Goal: Task Accomplishment & Management: Manage account settings

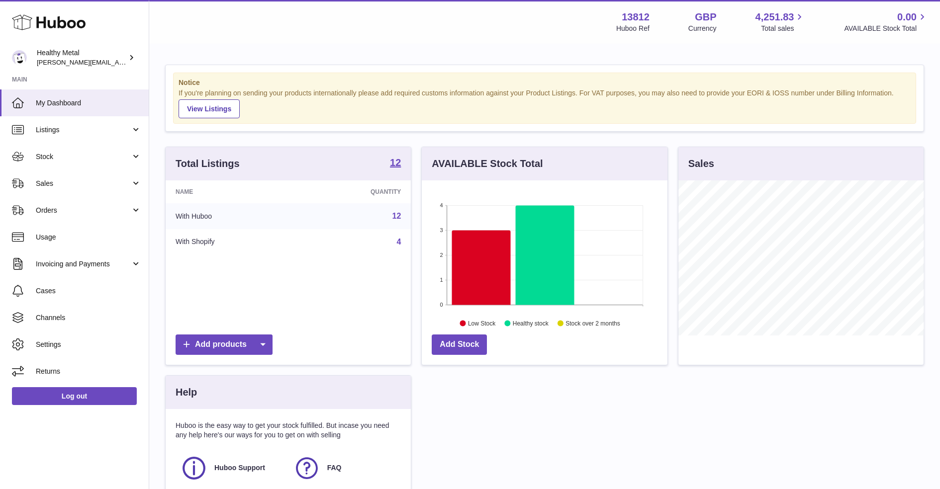
scroll to position [155, 245]
click at [128, 182] on span "Sales" at bounding box center [83, 183] width 95 height 9
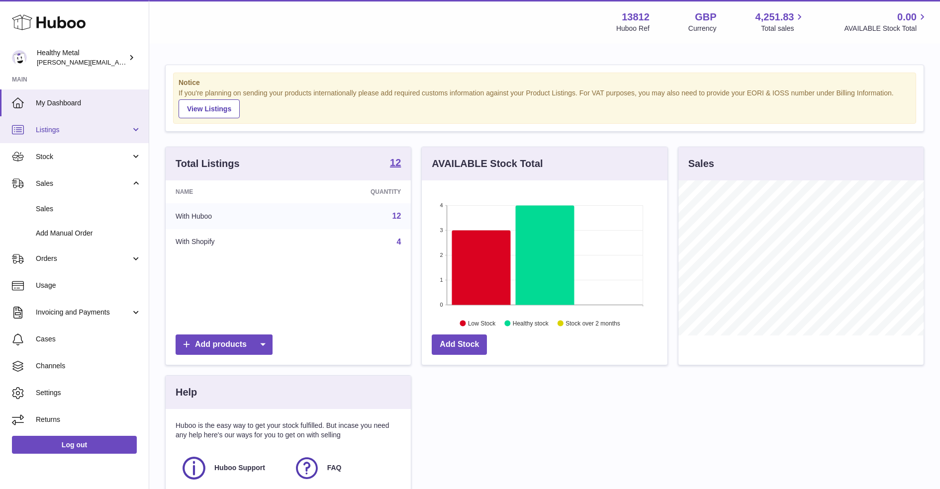
click at [101, 142] on link "Listings" at bounding box center [74, 129] width 149 height 27
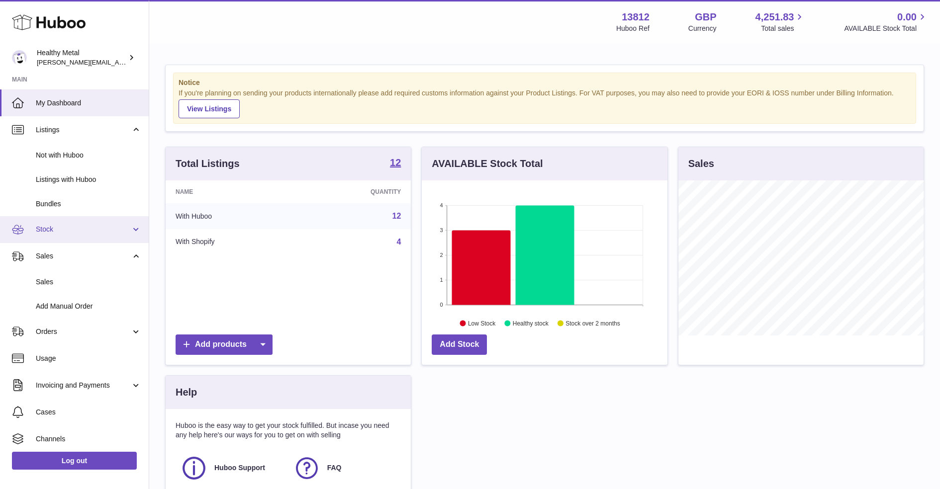
click at [98, 233] on span "Stock" at bounding box center [83, 229] width 95 height 9
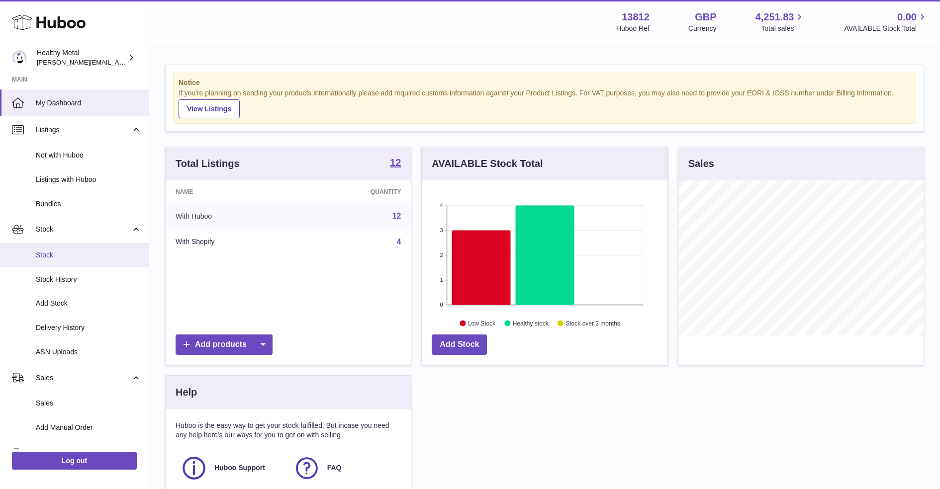
click at [90, 257] on span "Stock" at bounding box center [88, 255] width 105 height 9
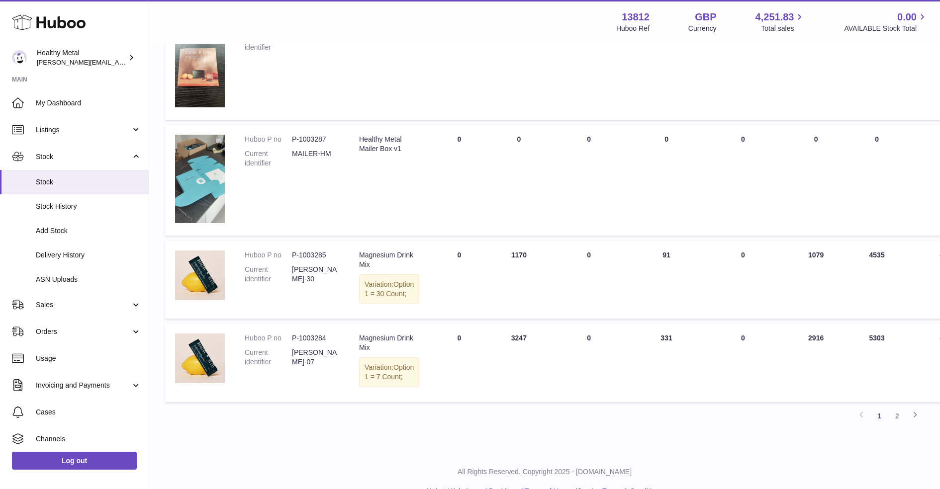
scroll to position [692, 0]
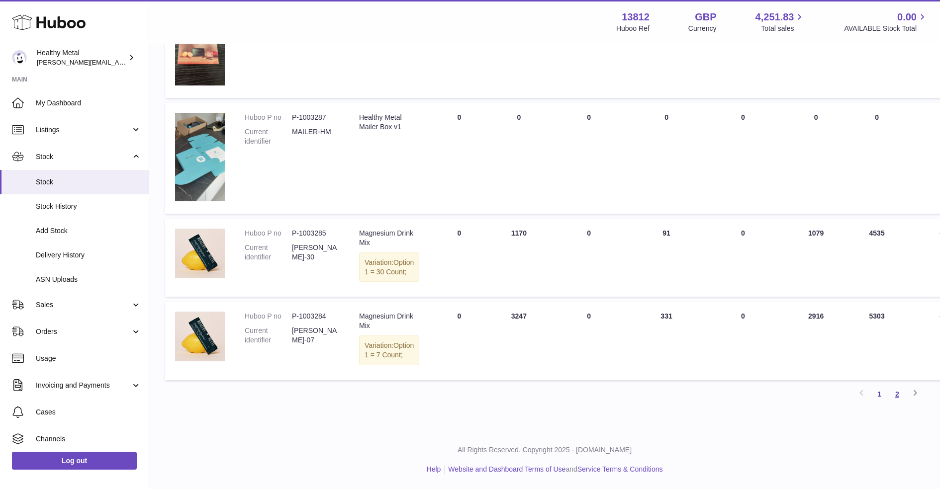
click at [901, 396] on link "2" at bounding box center [897, 394] width 18 height 18
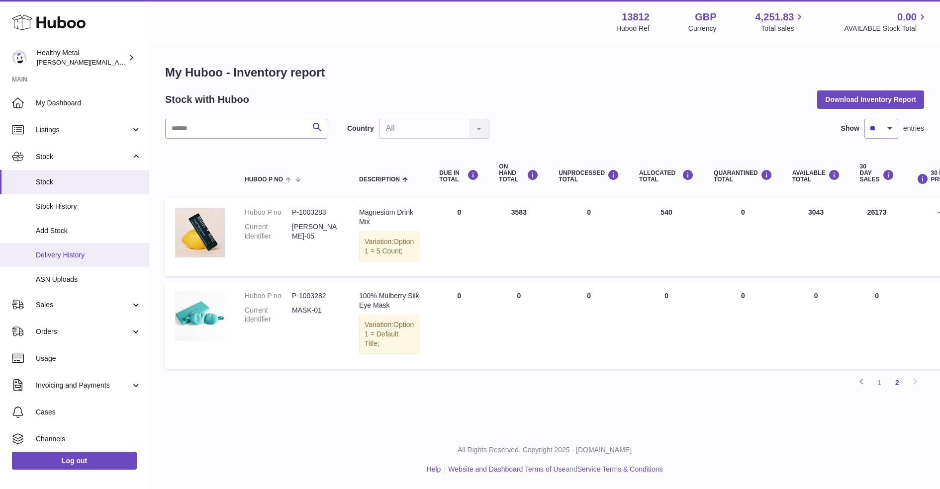
click at [63, 252] on span "Delivery History" at bounding box center [88, 255] width 105 height 9
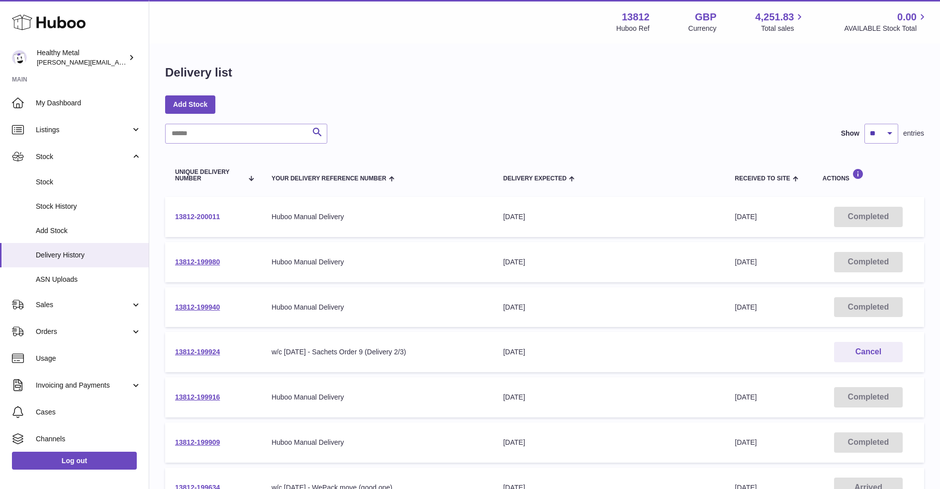
click at [206, 215] on link "13812-200011" at bounding box center [197, 217] width 45 height 8
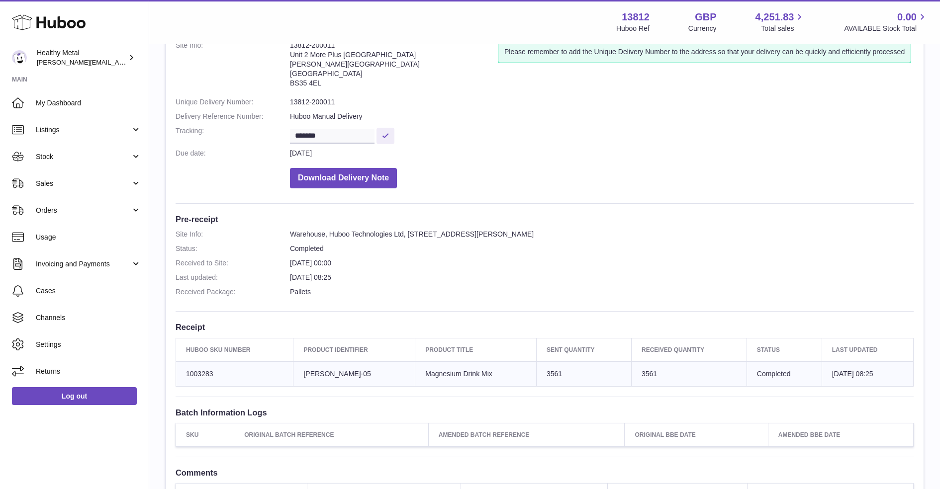
scroll to position [73, 0]
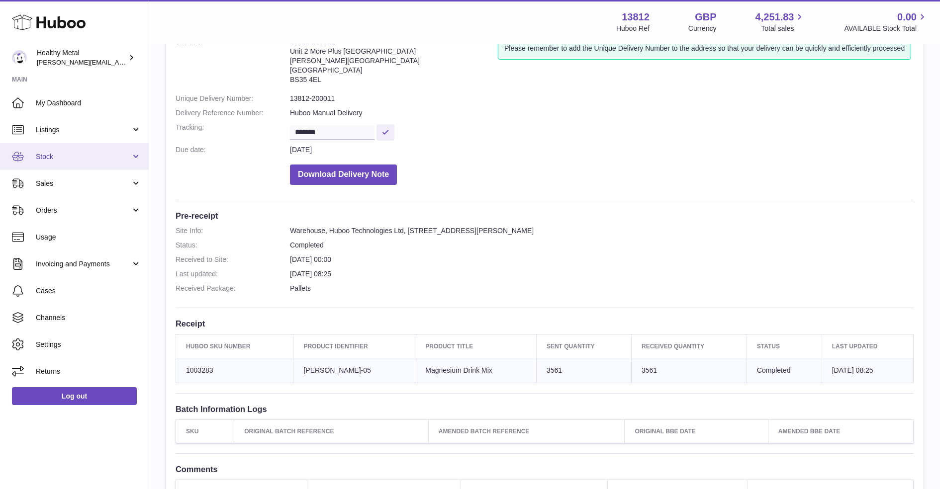
click at [70, 165] on link "Stock" at bounding box center [74, 156] width 149 height 27
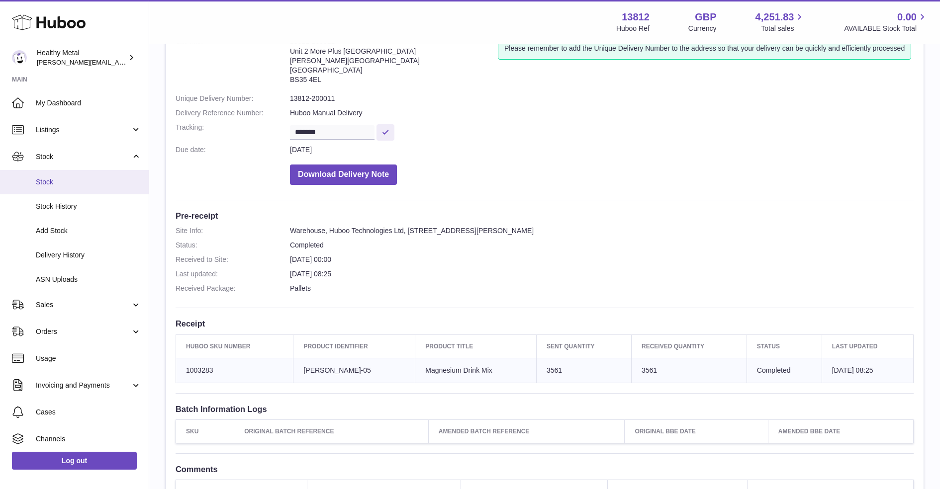
click at [86, 176] on link "Stock" at bounding box center [74, 182] width 149 height 24
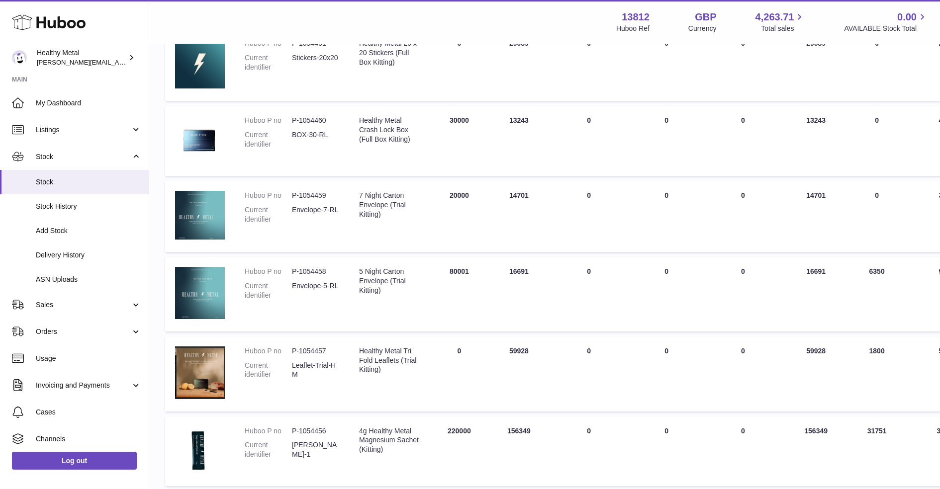
scroll to position [189, 0]
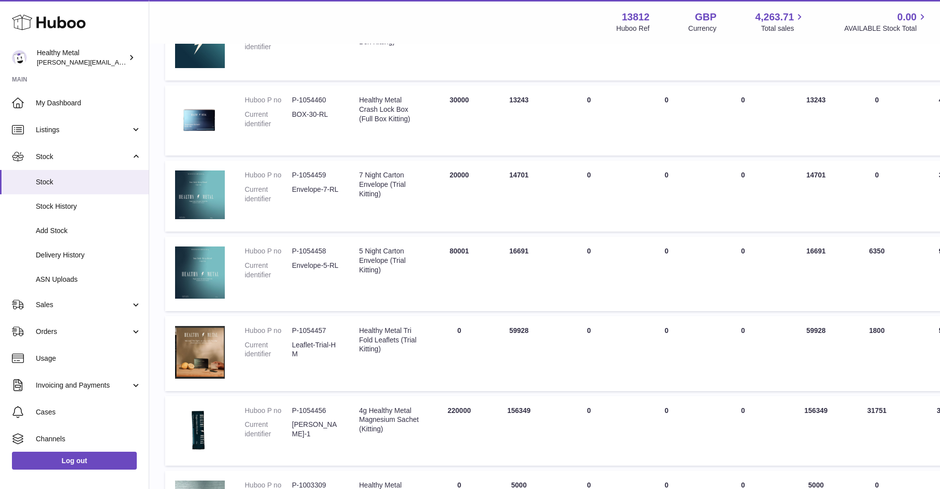
click at [323, 272] on dd "Envelope-5-RL" at bounding box center [315, 270] width 47 height 19
drag, startPoint x: 441, startPoint y: 250, endPoint x: 469, endPoint y: 255, distance: 29.2
click at [469, 255] on td "DUE IN Total 80001" at bounding box center [459, 274] width 60 height 75
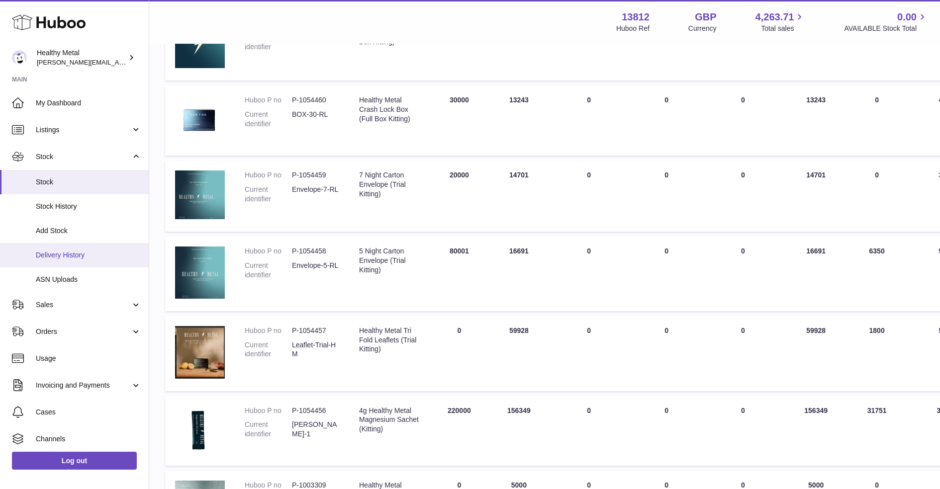
click at [84, 258] on span "Delivery History" at bounding box center [88, 255] width 105 height 9
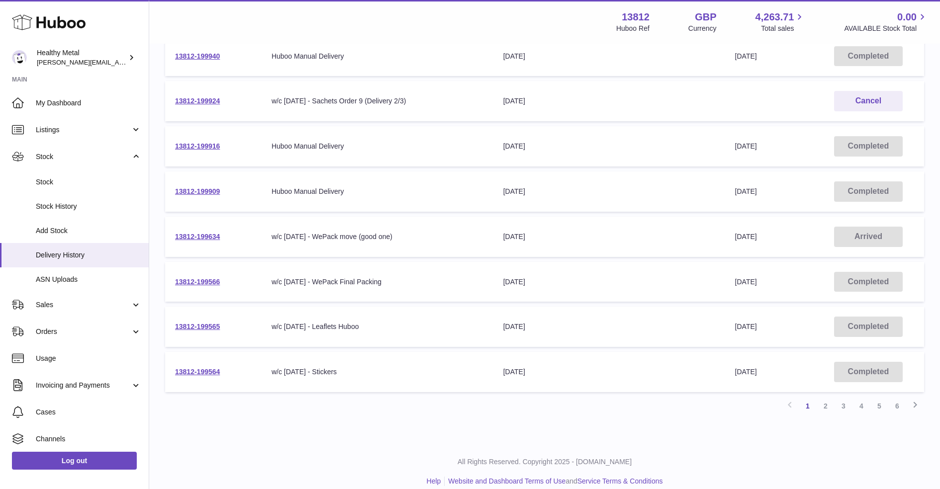
scroll to position [263, 0]
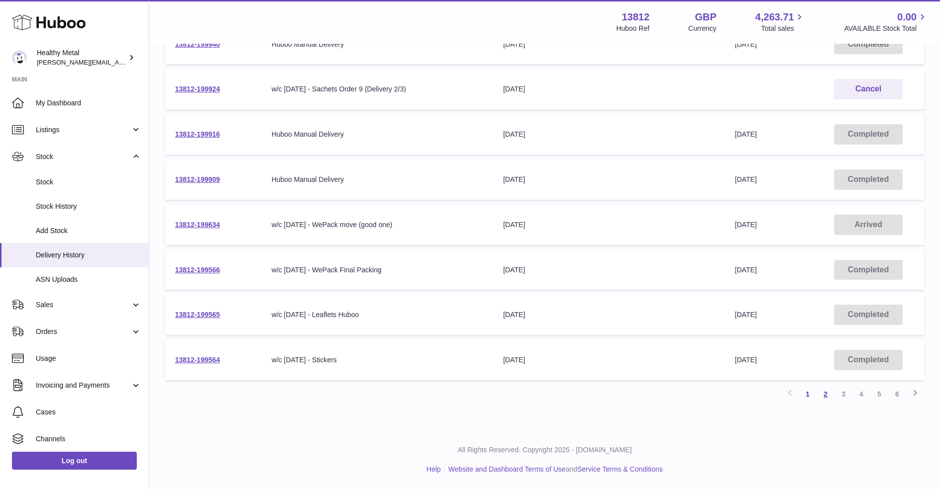
click at [823, 390] on link "2" at bounding box center [825, 394] width 18 height 18
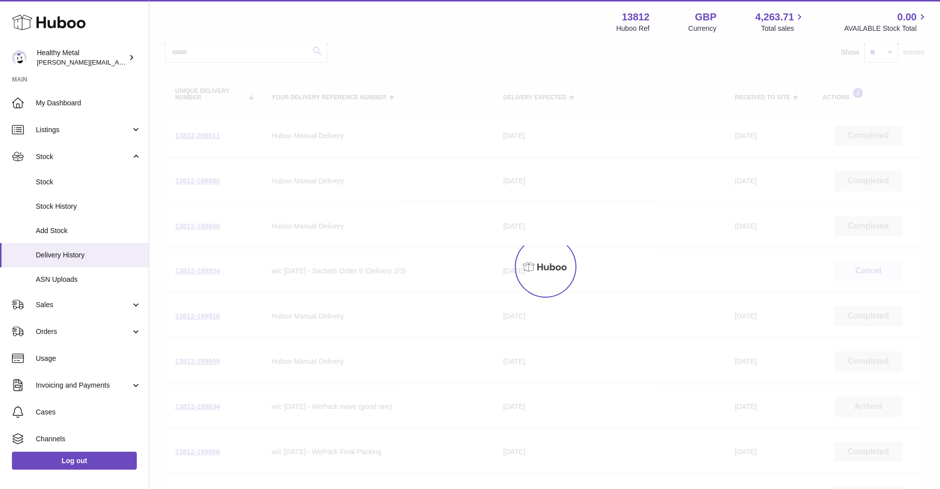
scroll to position [45, 0]
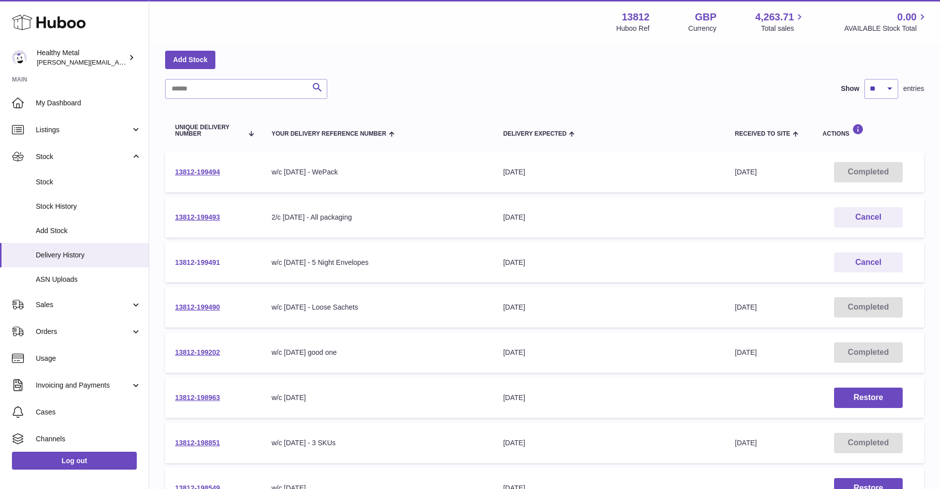
click at [204, 262] on link "13812-199491" at bounding box center [197, 263] width 45 height 8
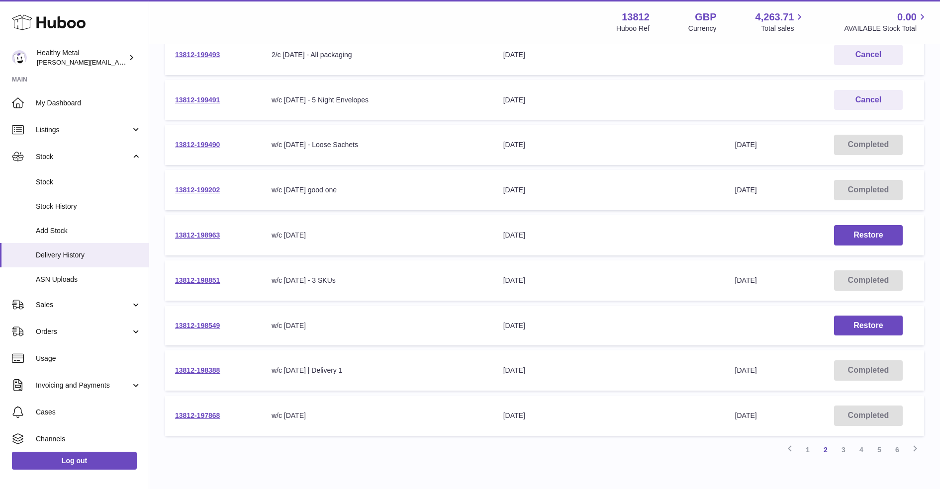
scroll to position [196, 0]
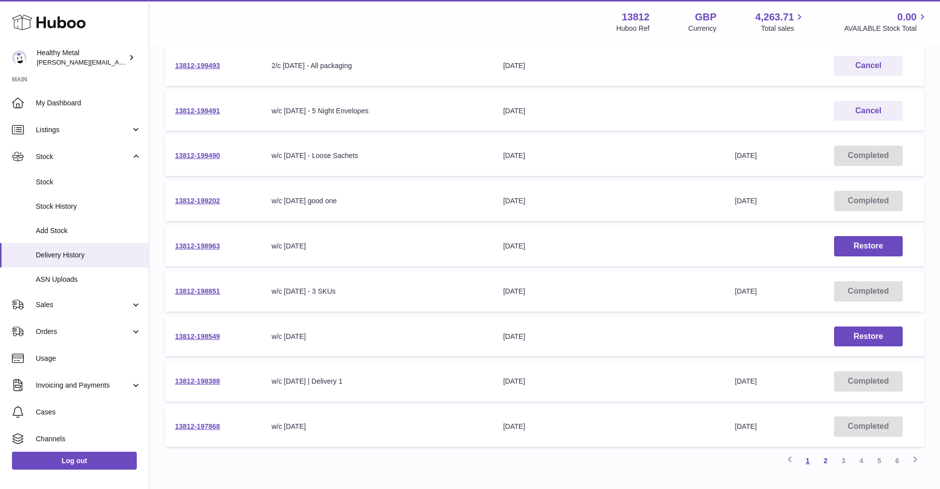
click at [812, 462] on link "1" at bounding box center [808, 461] width 18 height 18
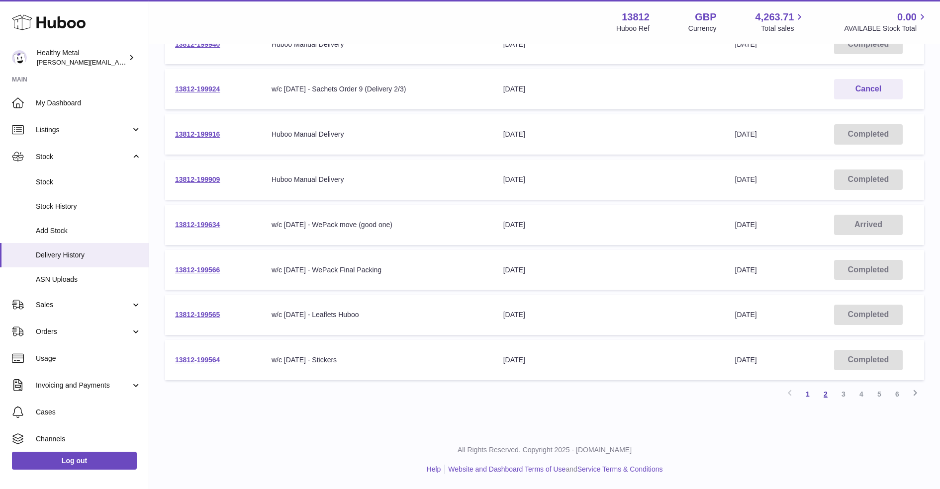
click at [822, 398] on link "2" at bounding box center [825, 394] width 18 height 18
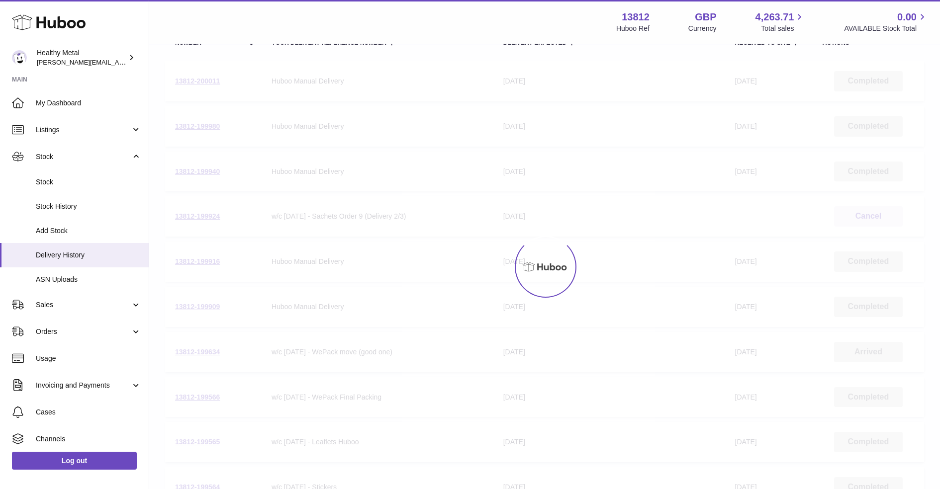
scroll to position [45, 0]
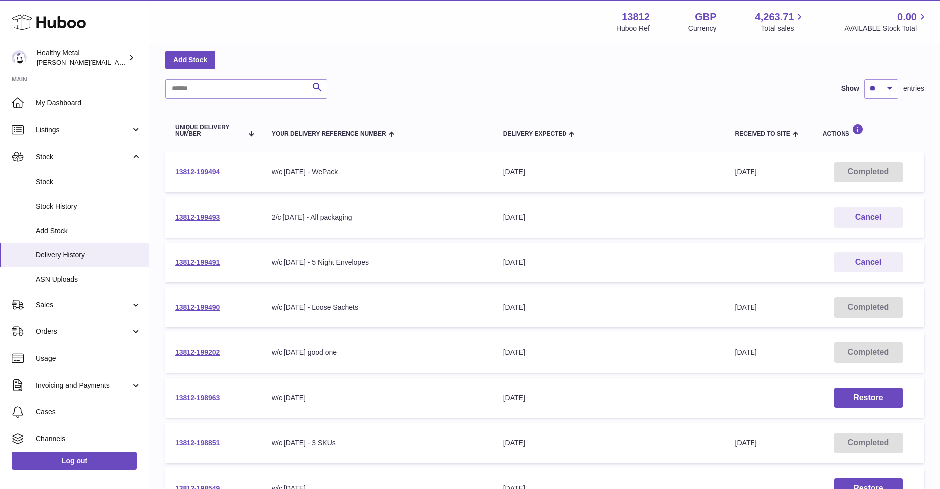
click at [183, 211] on td "13812-199493" at bounding box center [213, 217] width 96 height 40
click at [187, 218] on link "13812-199493" at bounding box center [197, 217] width 45 height 8
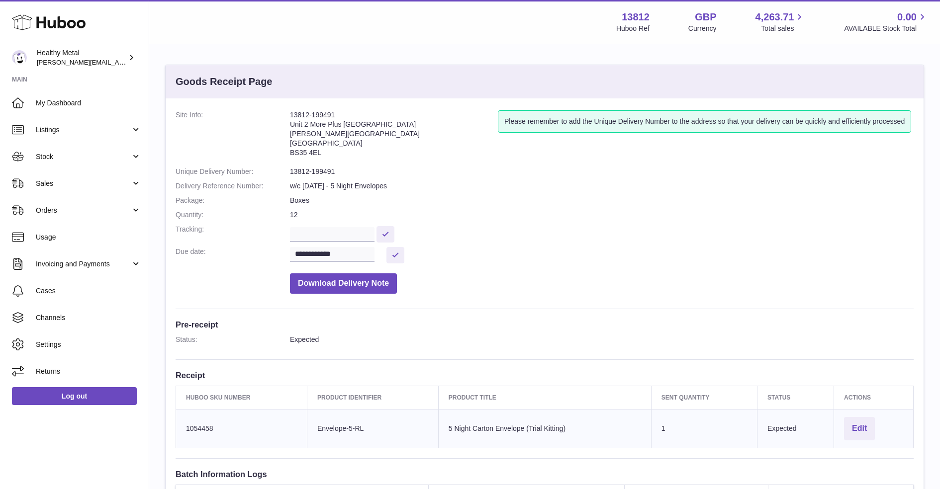
drag, startPoint x: 299, startPoint y: 108, endPoint x: 318, endPoint y: 108, distance: 18.9
click at [316, 108] on div "**********" at bounding box center [545, 339] width 758 height 482
click at [318, 108] on div "**********" at bounding box center [545, 339] width 758 height 482
click at [856, 427] on button "Edit" at bounding box center [859, 428] width 31 height 23
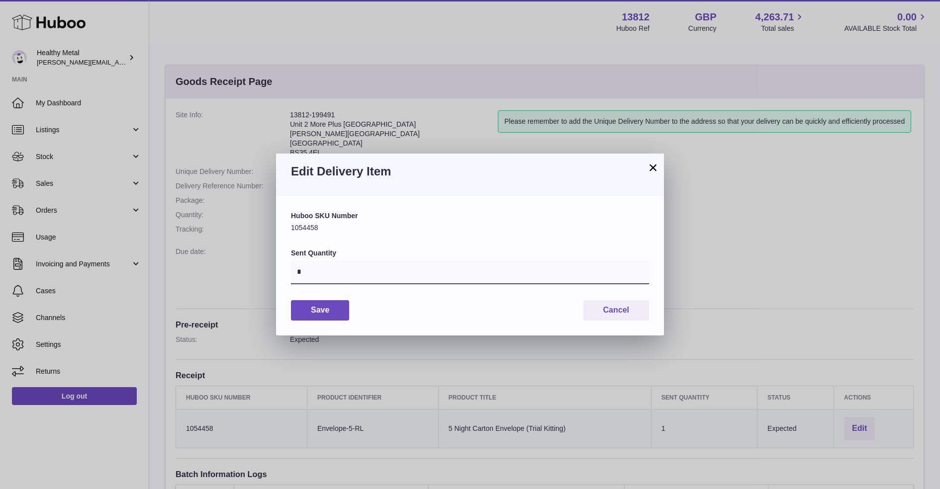
click at [432, 273] on input "*" at bounding box center [470, 273] width 358 height 24
type input "*****"
click at [325, 308] on button "Save" at bounding box center [320, 310] width 58 height 20
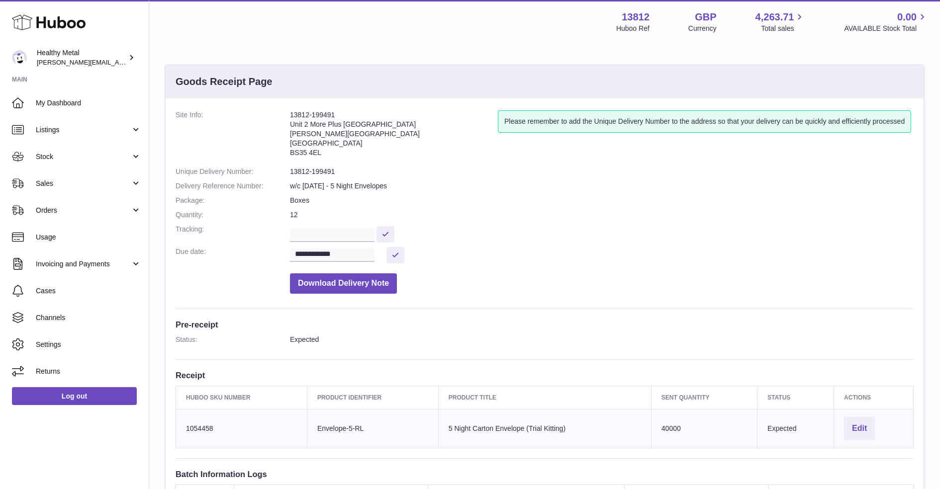
drag, startPoint x: 81, startPoint y: 264, endPoint x: 11, endPoint y: 1, distance: 271.5
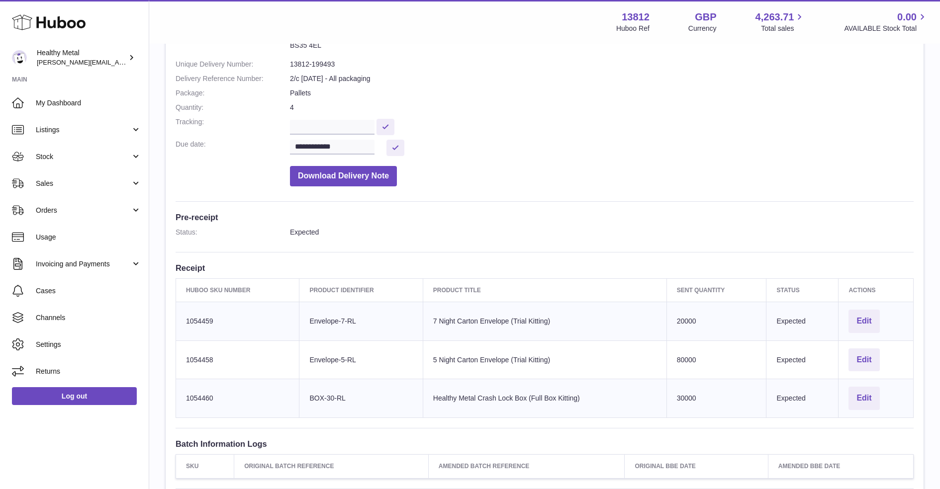
scroll to position [116, 0]
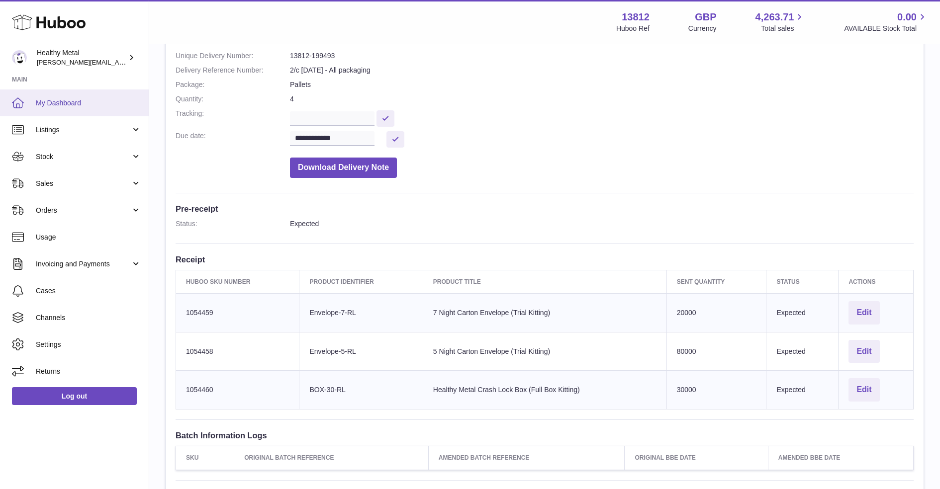
click at [77, 97] on link "My Dashboard" at bounding box center [74, 103] width 149 height 27
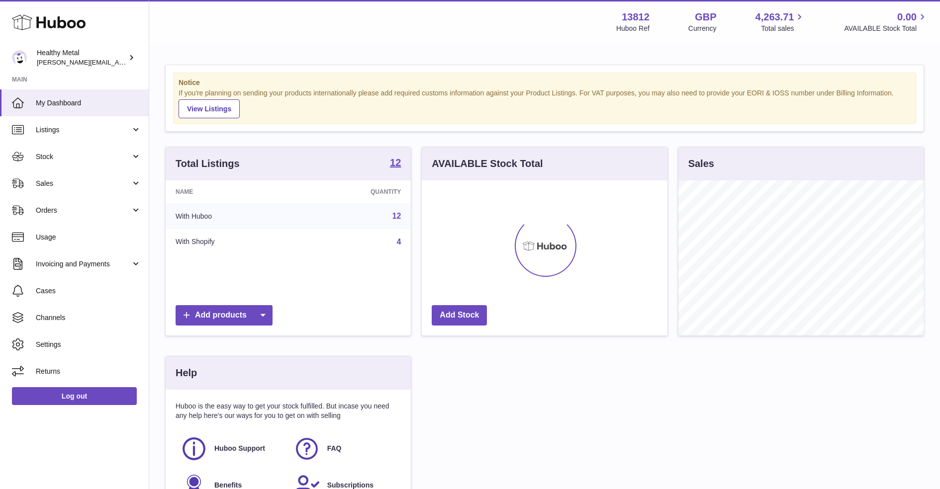
scroll to position [155, 245]
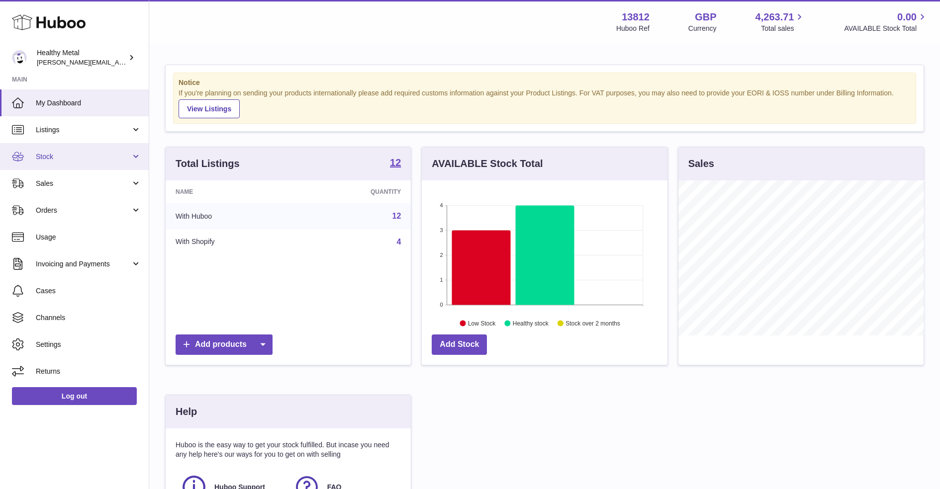
click at [81, 155] on span "Stock" at bounding box center [83, 156] width 95 height 9
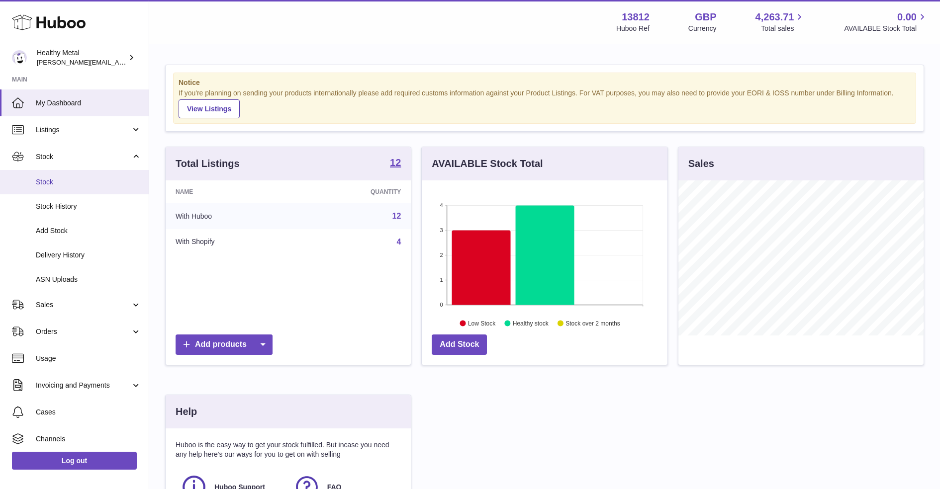
click at [71, 183] on span "Stock" at bounding box center [88, 182] width 105 height 9
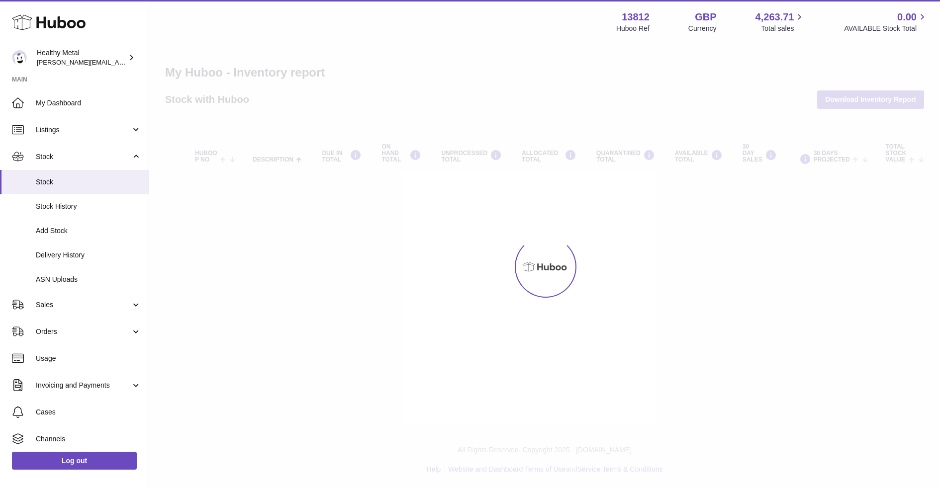
click at [74, 259] on ul "My Dashboard Listings Not with Huboo Listings with Huboo Bundles Stock Stock St…" at bounding box center [74, 298] width 149 height 417
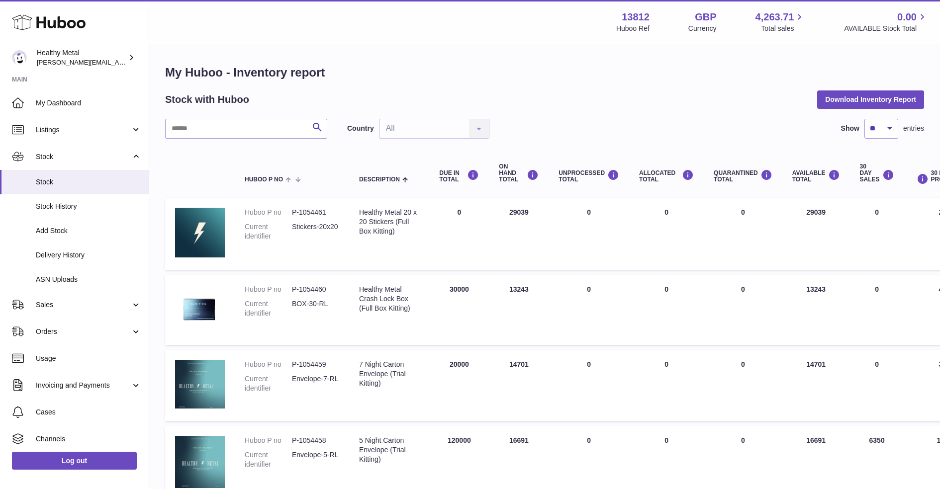
click at [74, 259] on span "Delivery History" at bounding box center [88, 255] width 105 height 9
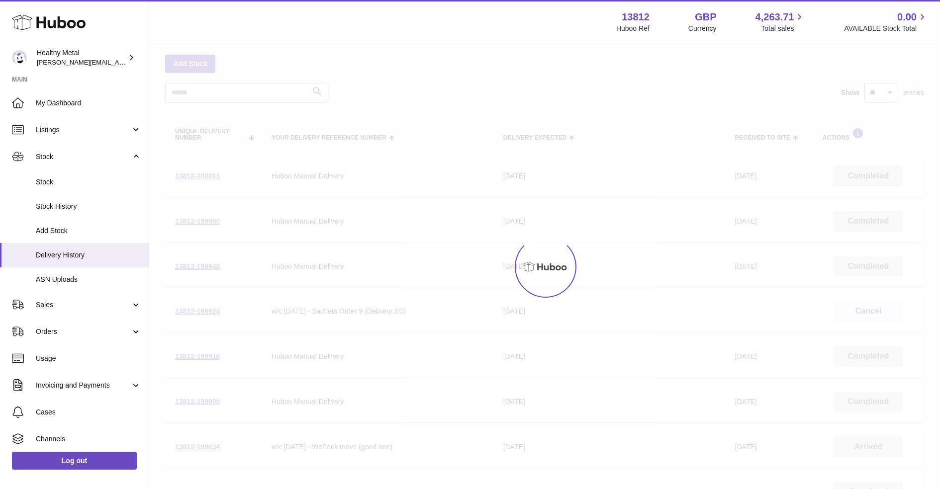
scroll to position [56, 0]
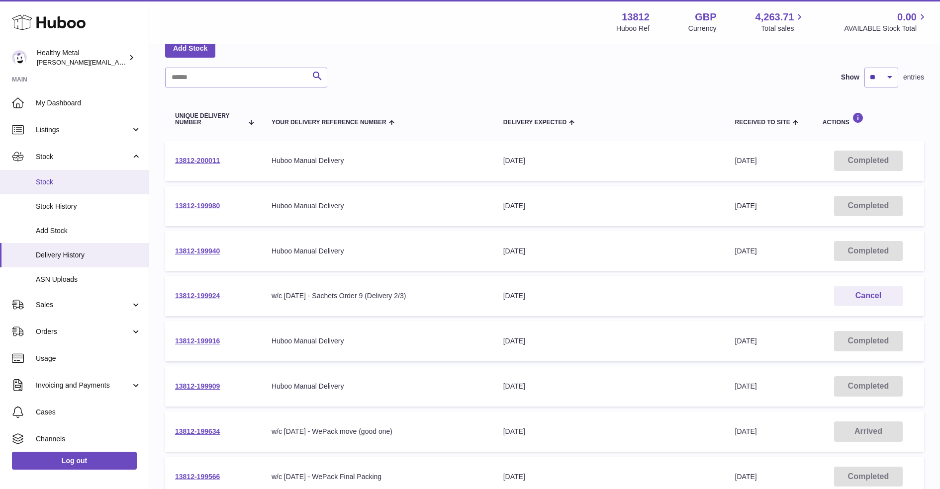
click at [93, 181] on span "Stock" at bounding box center [88, 182] width 105 height 9
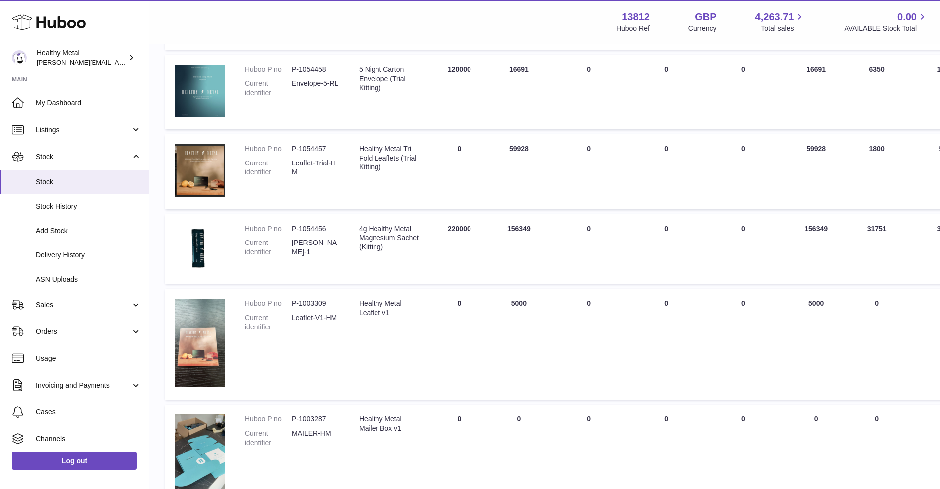
scroll to position [692, 0]
